Goal: Task Accomplishment & Management: Use online tool/utility

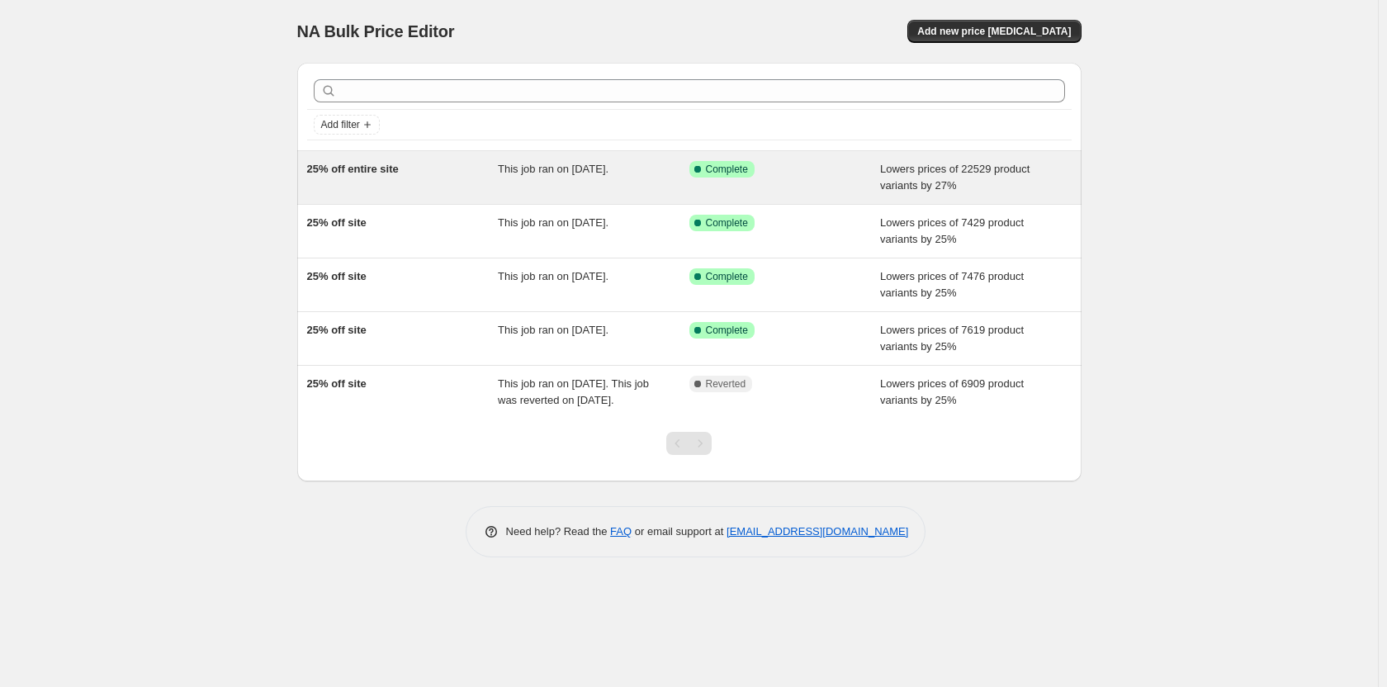
click at [591, 182] on div "This job ran on [DATE]." at bounding box center [594, 177] width 192 height 33
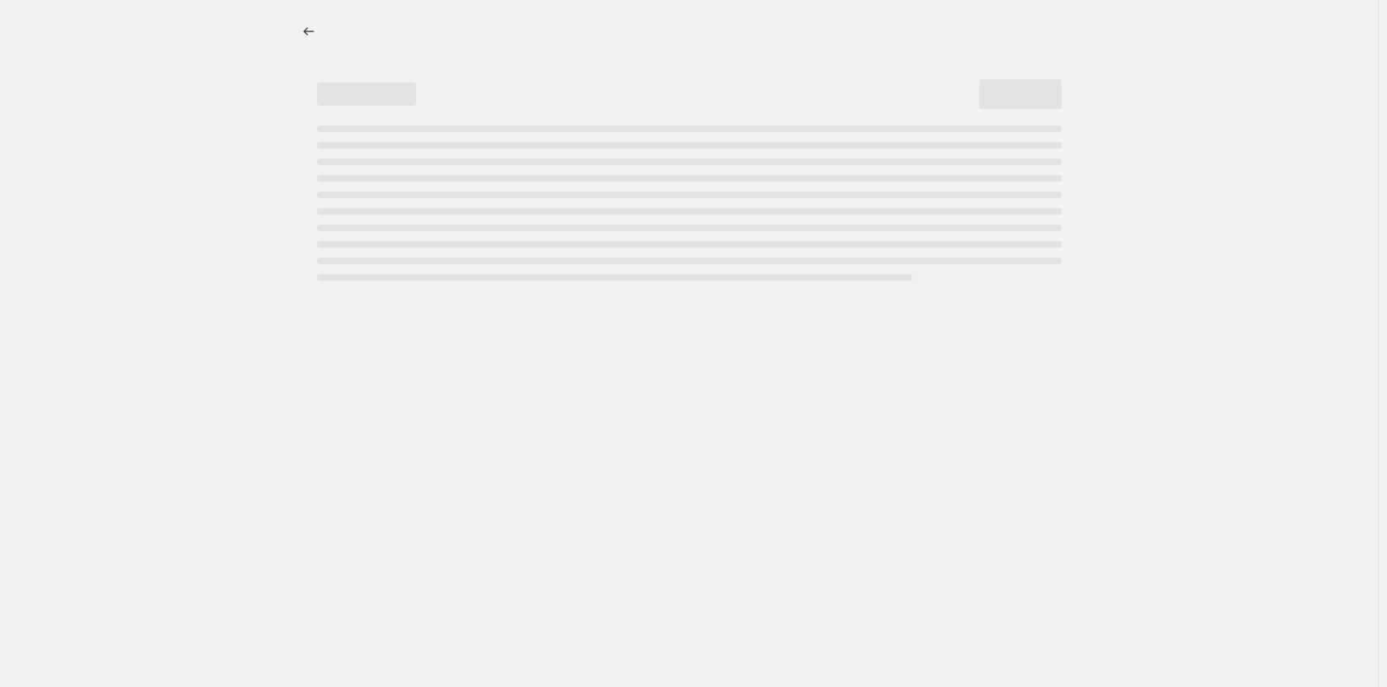
select select "percentage"
select select "collection"
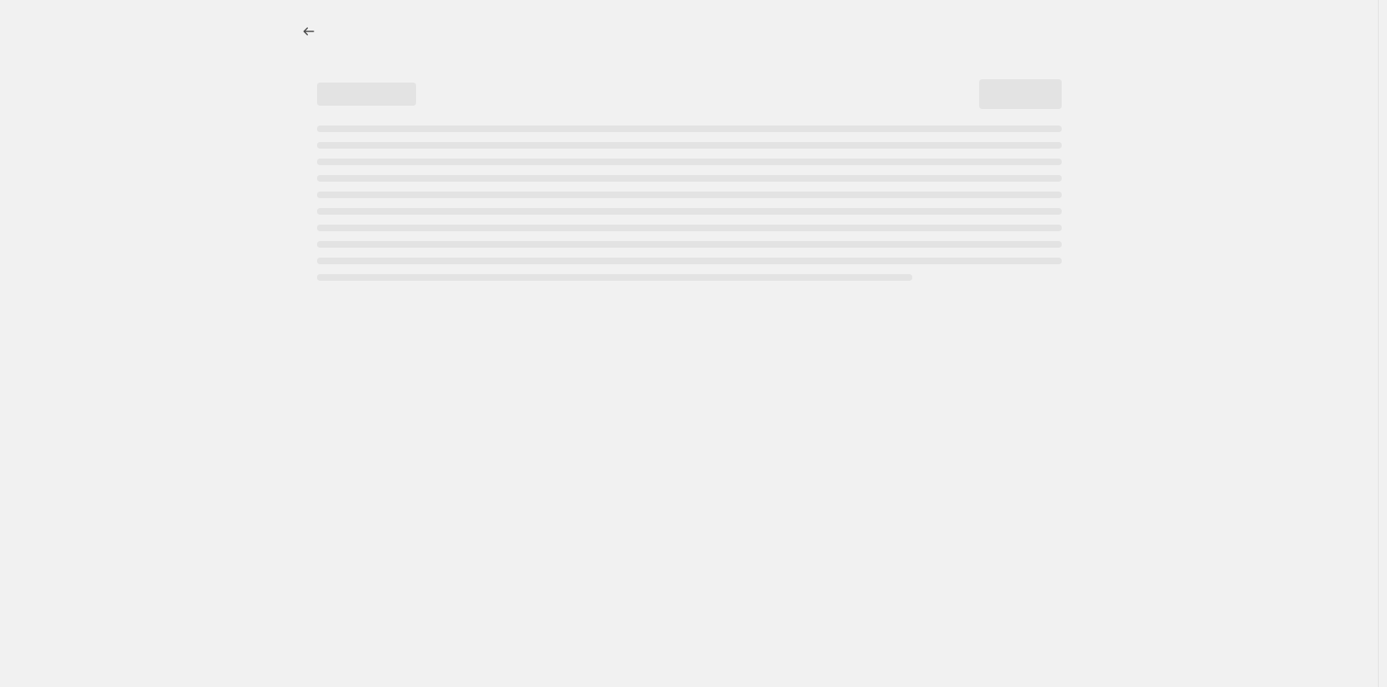
select select "collection"
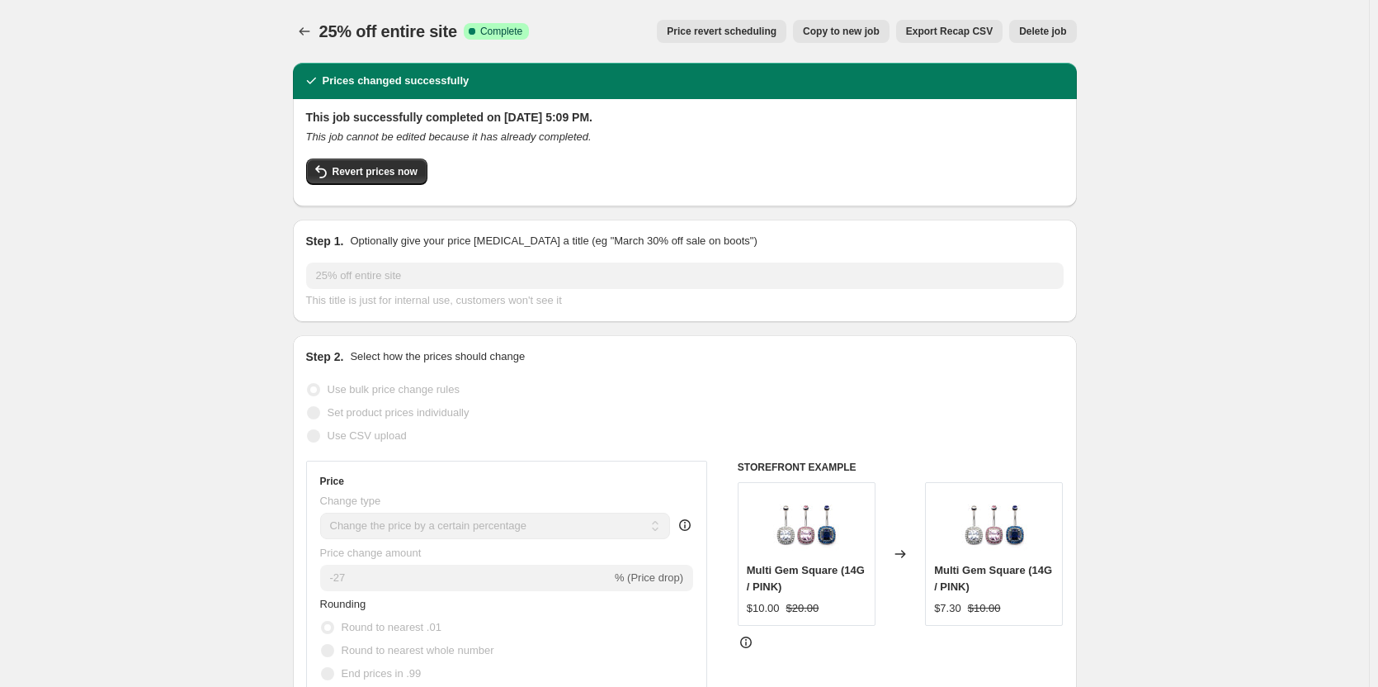
click at [839, 26] on span "Copy to new job" at bounding box center [841, 31] width 77 height 13
select select "percentage"
select select "collection"
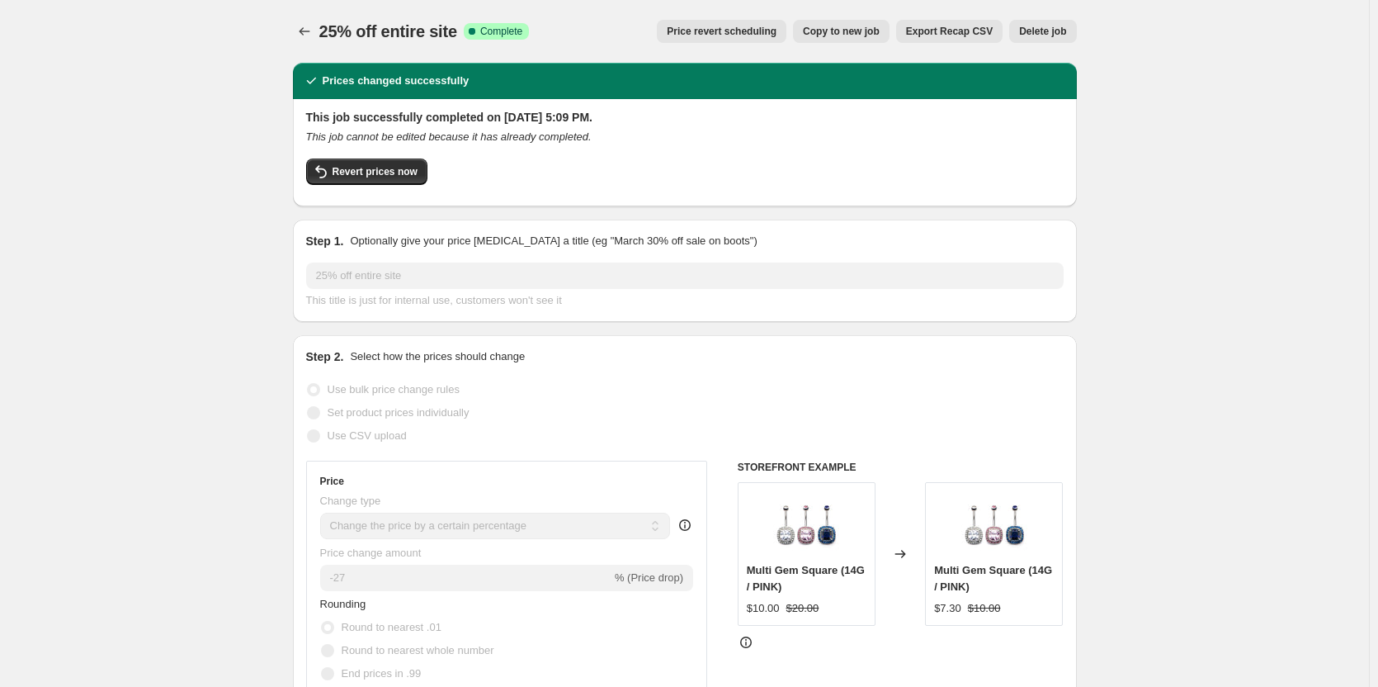
select select "collection"
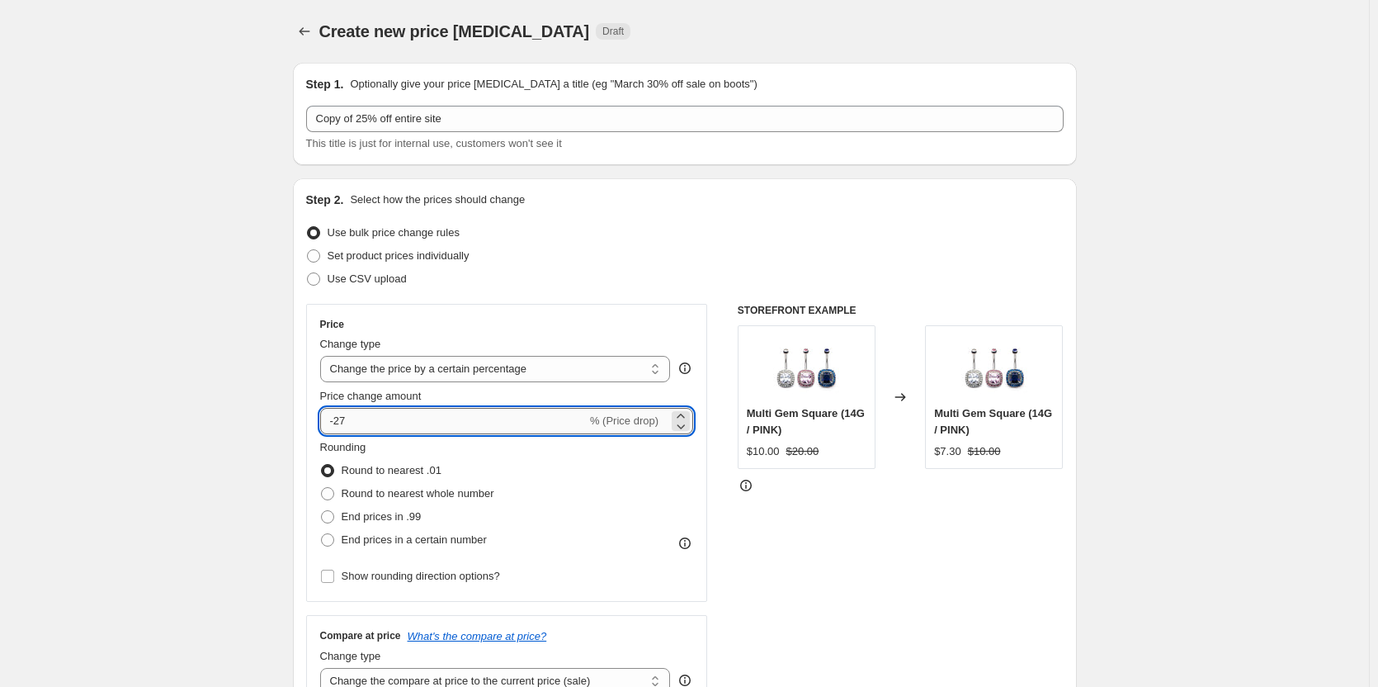
click at [484, 418] on input "-27" at bounding box center [453, 421] width 267 height 26
type input "-25"
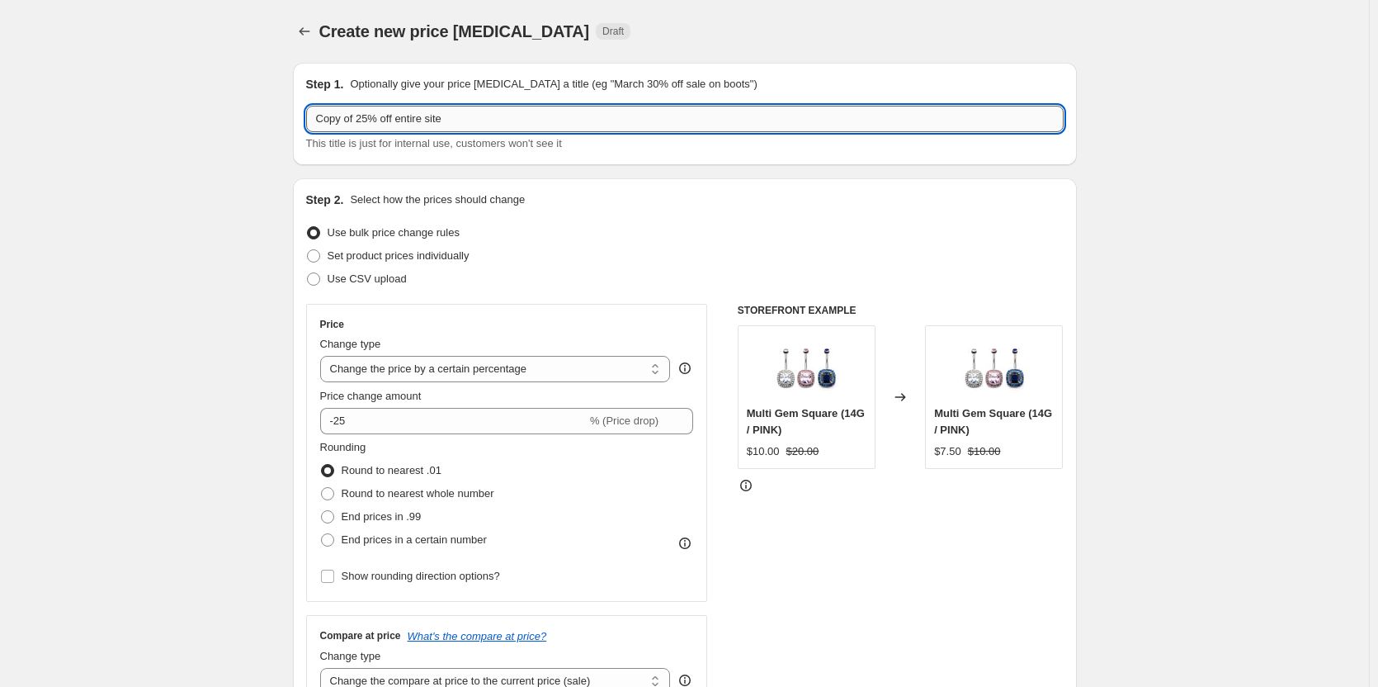
click at [361, 121] on input "Copy of 25% off entire site" at bounding box center [685, 119] width 758 height 26
type input "25% off entire site"
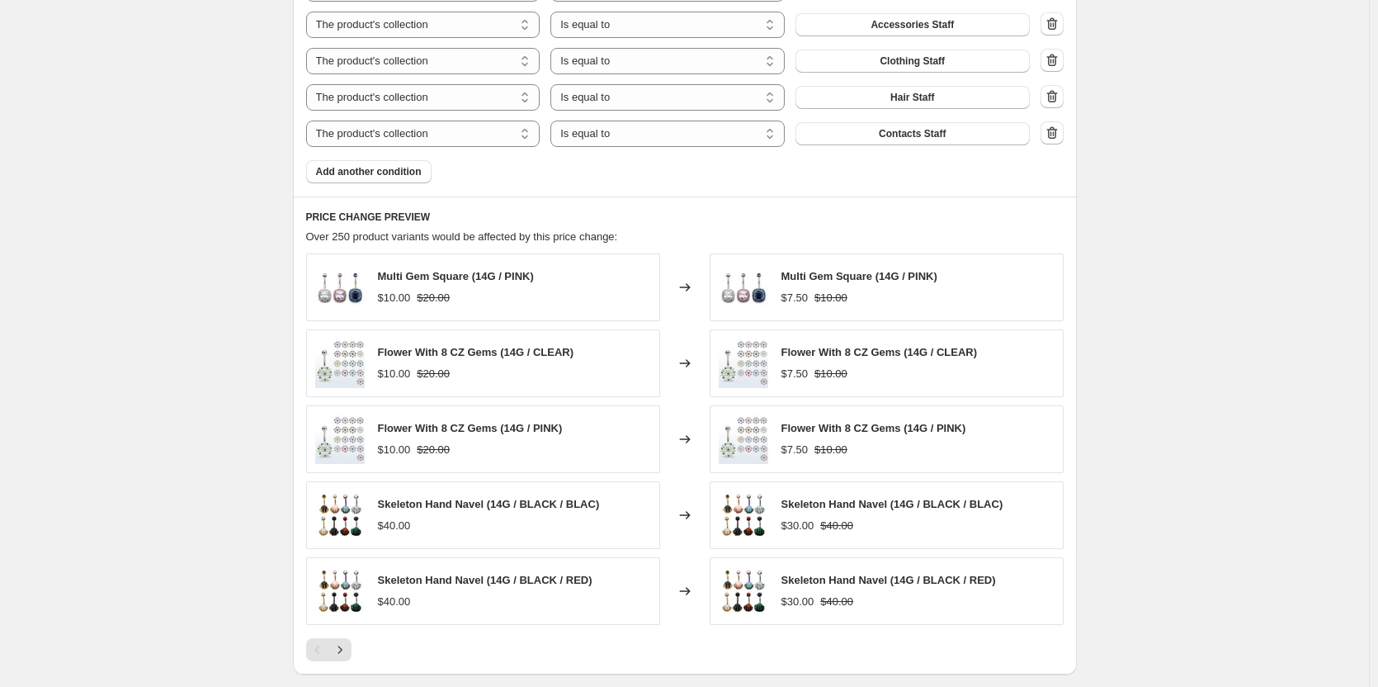
scroll to position [1295, 0]
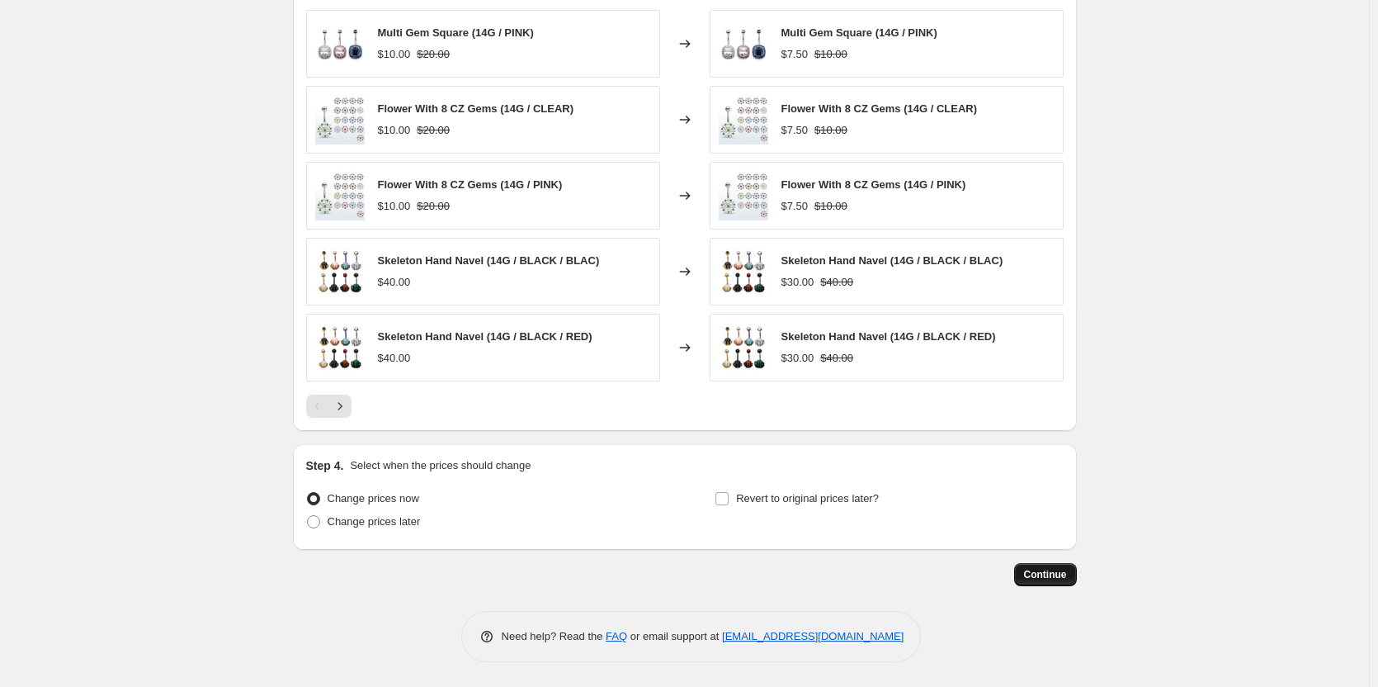
click at [1050, 581] on button "Continue" at bounding box center [1045, 574] width 63 height 23
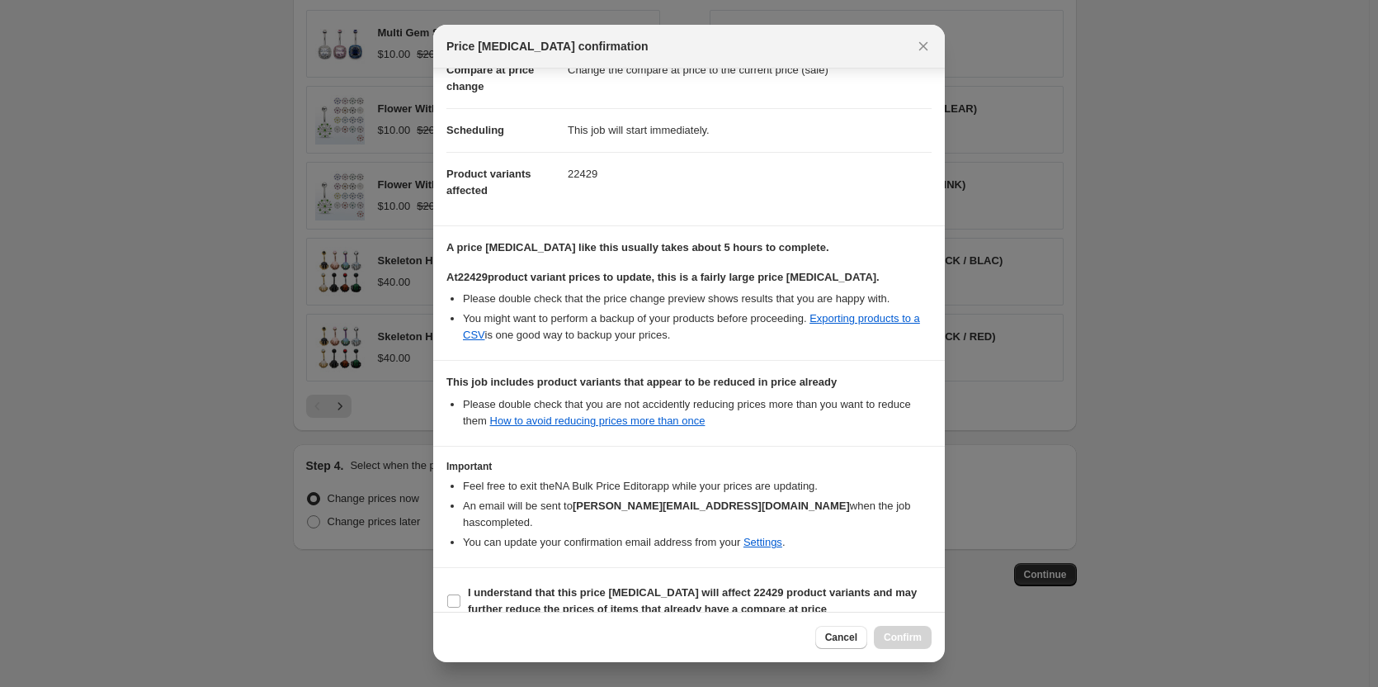
scroll to position [99, 0]
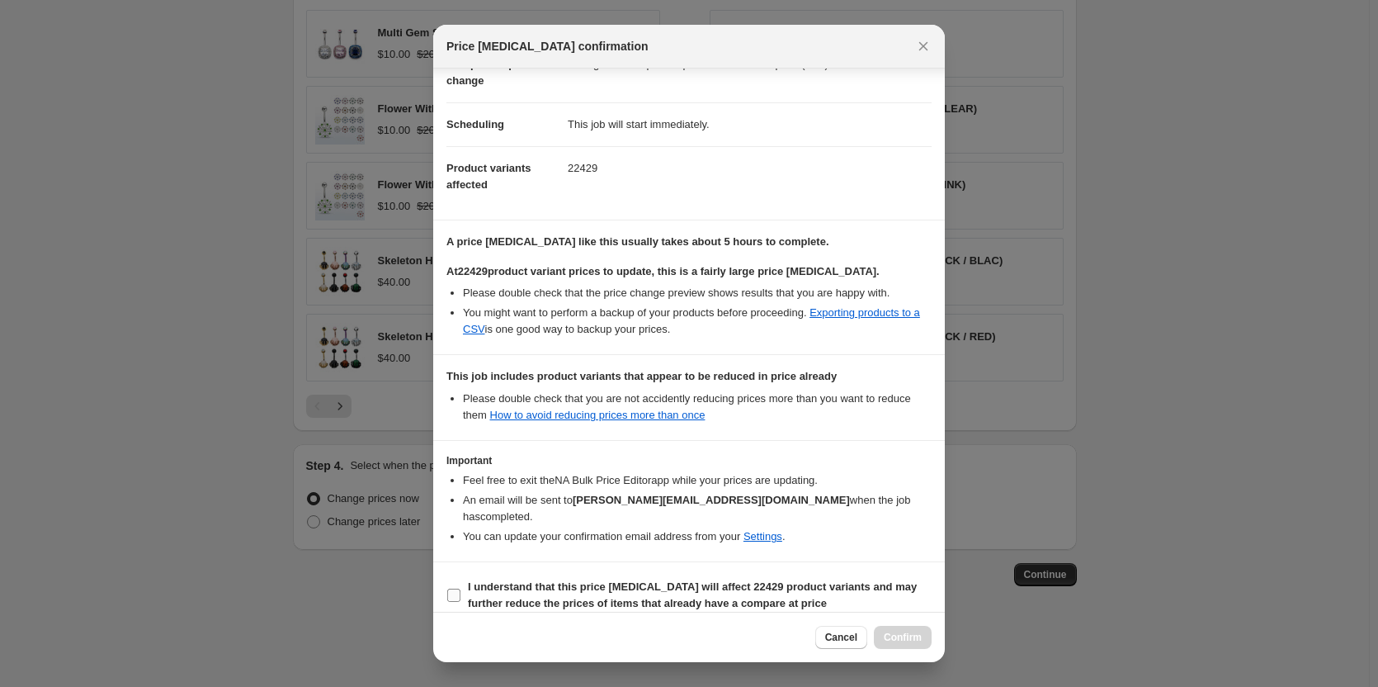
click at [480, 580] on b "I understand that this price [MEDICAL_DATA] will affect 22429 product variants …" at bounding box center [692, 594] width 449 height 29
click at [461, 589] on input "I understand that this price [MEDICAL_DATA] will affect 22429 product variants …" at bounding box center [453, 595] width 13 height 13
checkbox input "true"
click at [888, 632] on span "Confirm" at bounding box center [903, 637] width 38 height 13
